Goal: Task Accomplishment & Management: Use online tool/utility

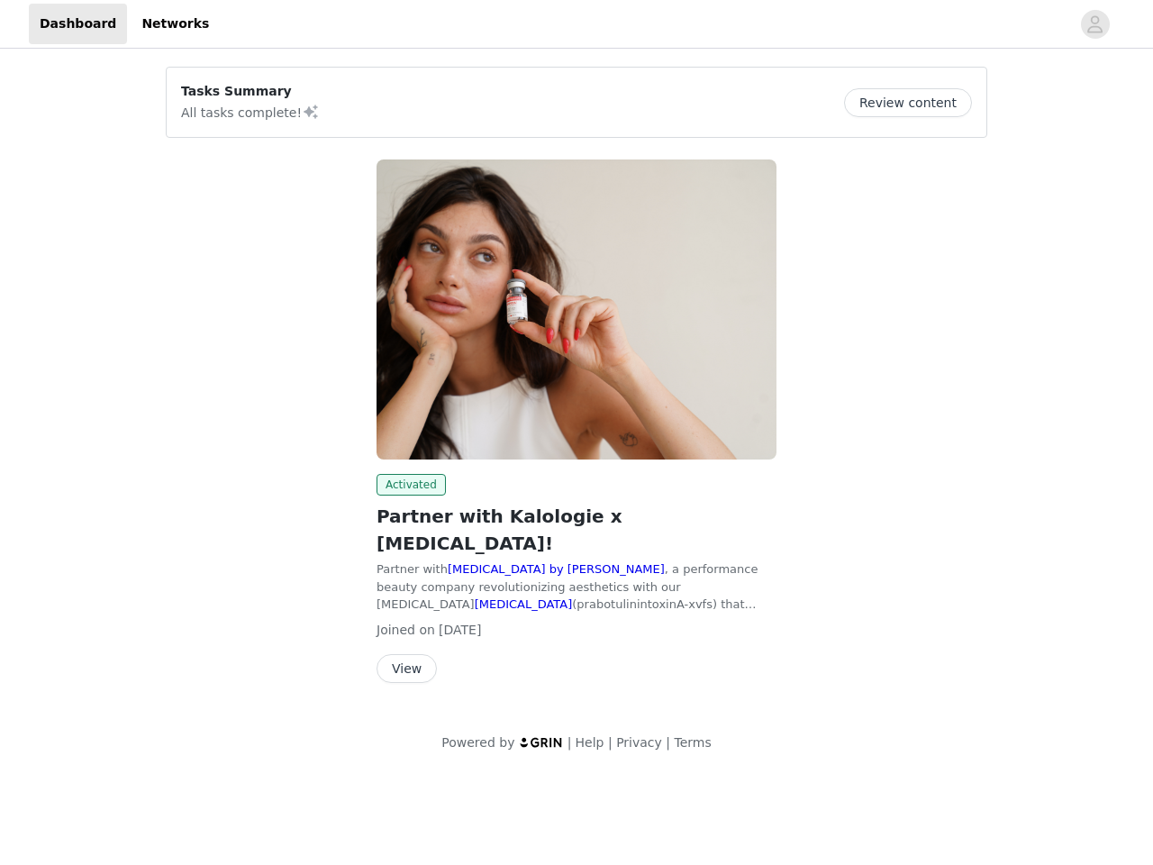
click at [577, 373] on img at bounding box center [577, 309] width 400 height 300
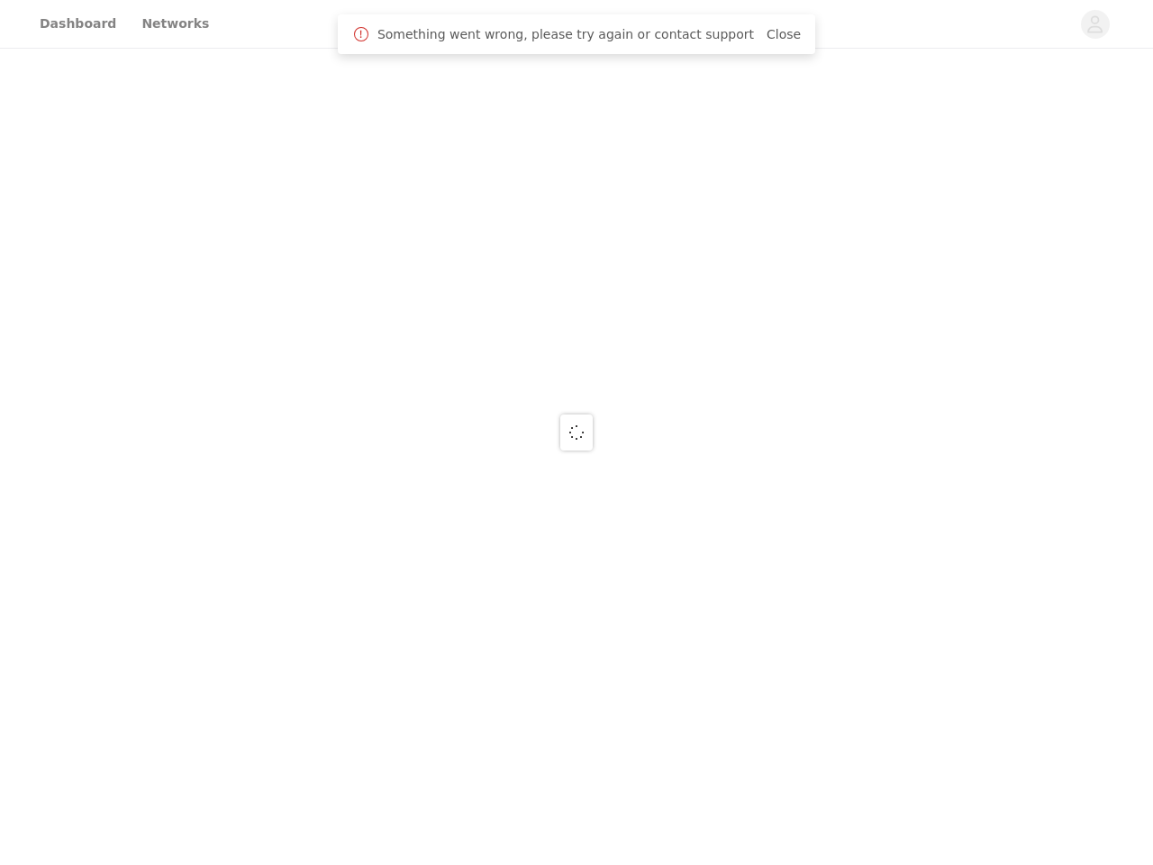
click at [914, 103] on div at bounding box center [576, 432] width 1153 height 865
click at [577, 309] on div at bounding box center [576, 432] width 1153 height 865
click at [408, 485] on div at bounding box center [576, 432] width 1153 height 865
click at [405, 641] on div at bounding box center [576, 432] width 1153 height 865
